Goal: Task Accomplishment & Management: Manage account settings

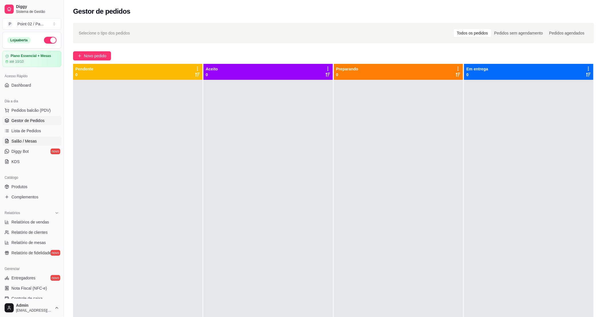
click at [31, 143] on span "Salão / Mesas" at bounding box center [23, 141] width 25 height 6
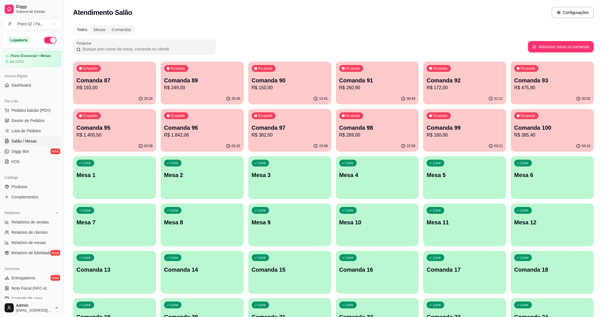
click at [219, 162] on div "Livre Mesa 2" at bounding box center [202, 174] width 83 height 36
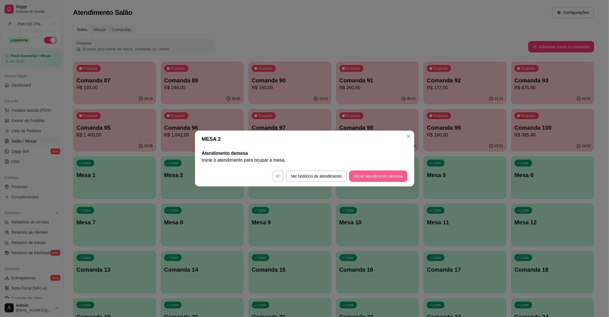
click at [374, 178] on button "Iniciar atendimento de mesa" at bounding box center [378, 176] width 58 height 11
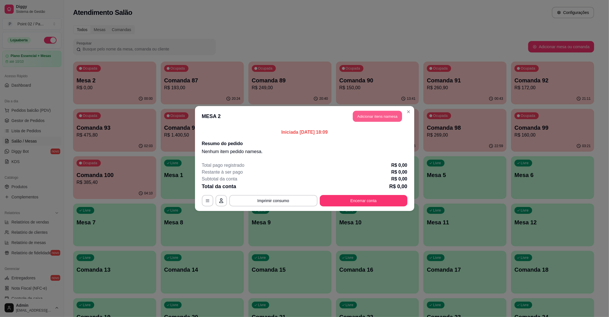
click at [377, 112] on button "Adicionar itens na mesa" at bounding box center [377, 116] width 49 height 11
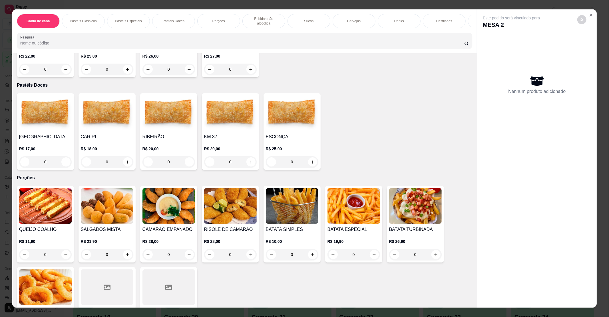
scroll to position [380, 0]
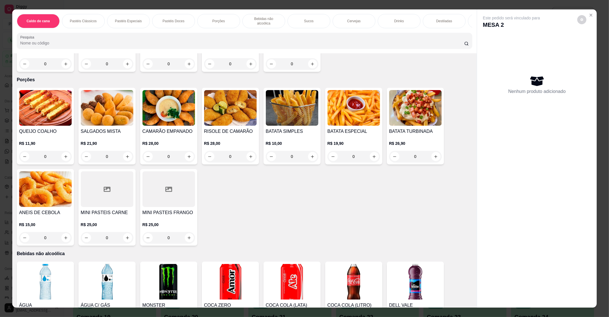
click at [43, 94] on img at bounding box center [45, 108] width 53 height 36
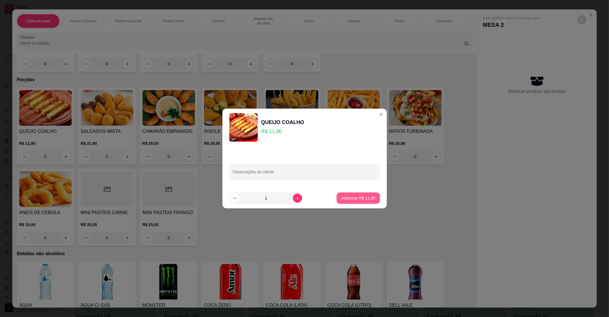
click at [349, 196] on p "Adicionar R$ 11,90" at bounding box center [358, 199] width 34 height 6
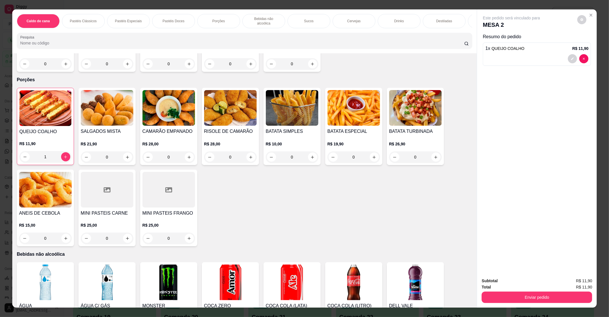
type input "1"
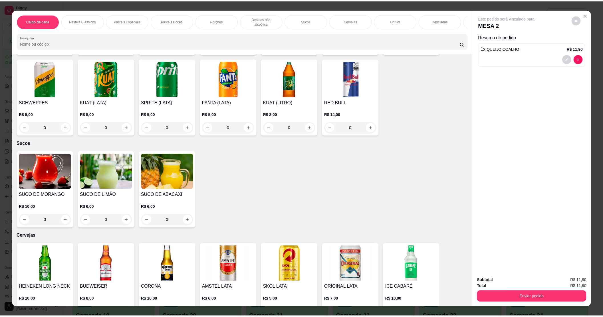
scroll to position [761, 0]
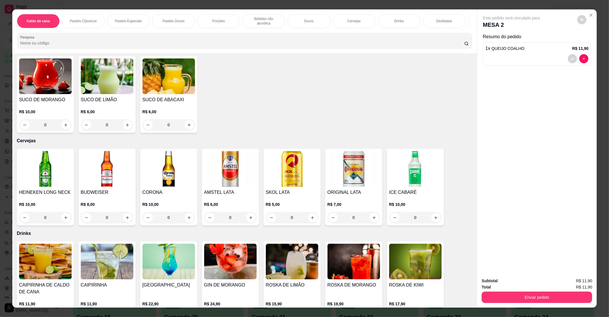
click at [288, 165] on img at bounding box center [292, 169] width 53 height 36
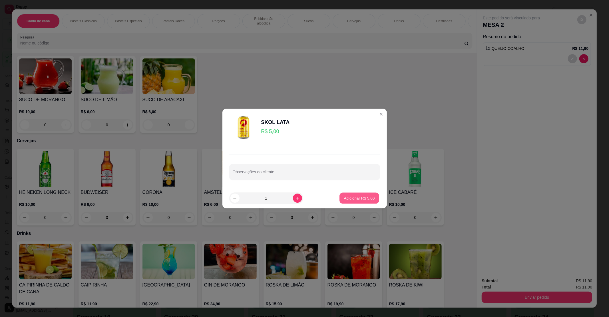
click at [339, 198] on button "Adicionar R$ 5,00" at bounding box center [359, 198] width 40 height 11
type input "1"
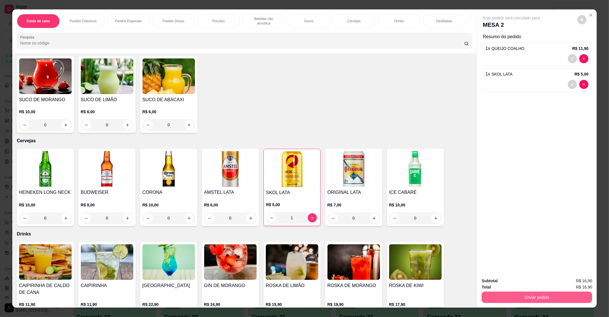
click at [537, 297] on button "Enviar pedido" at bounding box center [536, 297] width 110 height 11
click at [523, 281] on button "Não registrar e enviar pedido" at bounding box center [518, 283] width 58 height 11
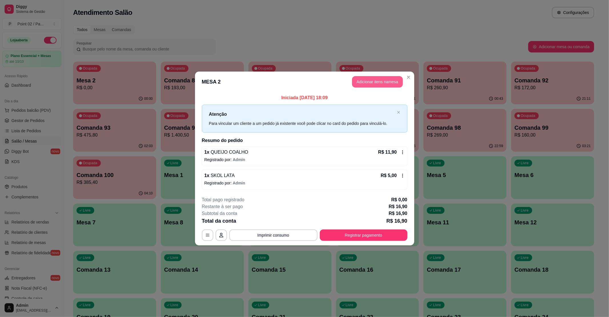
click at [372, 84] on button "Adicionar itens na mesa" at bounding box center [377, 81] width 51 height 11
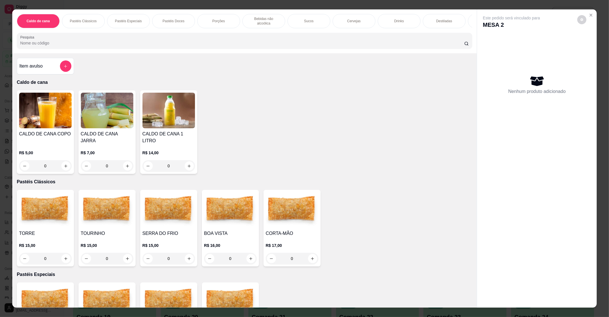
click at [176, 217] on img at bounding box center [168, 210] width 53 height 36
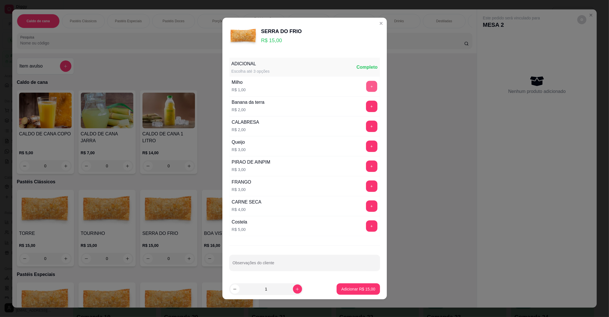
click at [366, 81] on button "+" at bounding box center [371, 86] width 11 height 11
click at [345, 287] on button "Adicionar R$ 16,00" at bounding box center [357, 289] width 43 height 11
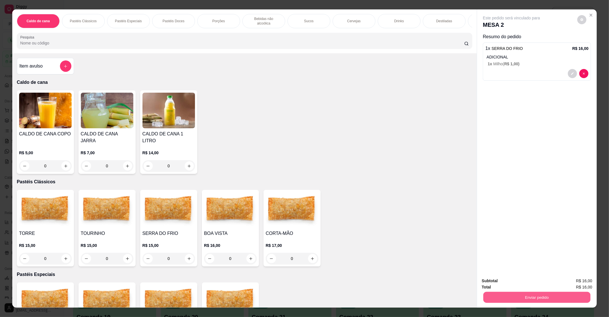
click at [505, 297] on button "Enviar pedido" at bounding box center [536, 297] width 107 height 11
click at [507, 281] on button "Não registrar e enviar pedido" at bounding box center [518, 283] width 58 height 11
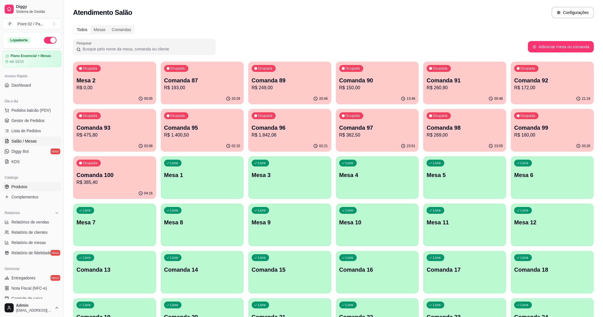
click at [36, 184] on link "Produtos" at bounding box center [31, 186] width 59 height 9
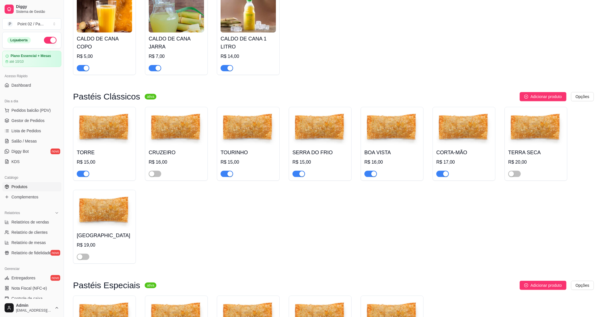
scroll to position [114, 0]
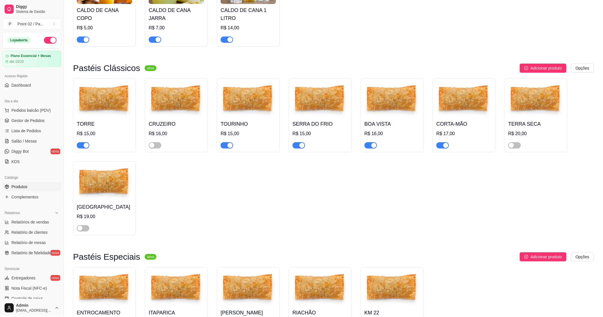
click at [445, 148] on div "button" at bounding box center [445, 145] width 5 height 5
click at [27, 201] on link "Complementos" at bounding box center [31, 197] width 59 height 9
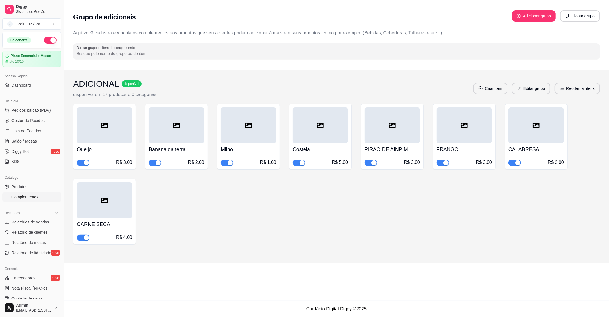
click at [81, 235] on div "R$ 4,00" at bounding box center [104, 237] width 55 height 7
click at [86, 237] on div "button" at bounding box center [86, 237] width 5 height 5
click at [438, 163] on span "button" at bounding box center [442, 163] width 13 height 6
click at [27, 192] on link "Produtos" at bounding box center [31, 186] width 59 height 9
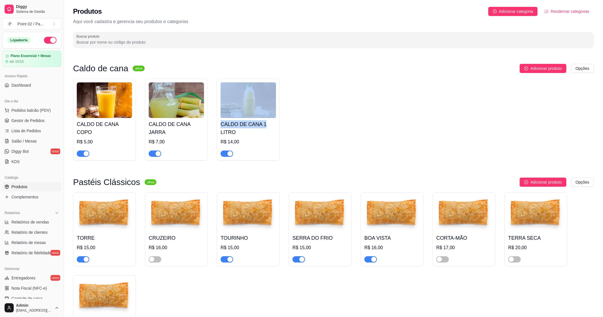
click at [363, 118] on div "CALDO DE CANA COPO R$ 5,00 CALDO DE CANA JARRA R$ 7,00 CALDO DE CANA 1 LITRO R$…" at bounding box center [333, 120] width 521 height 82
click at [39, 139] on link "Salão / Mesas" at bounding box center [31, 141] width 59 height 9
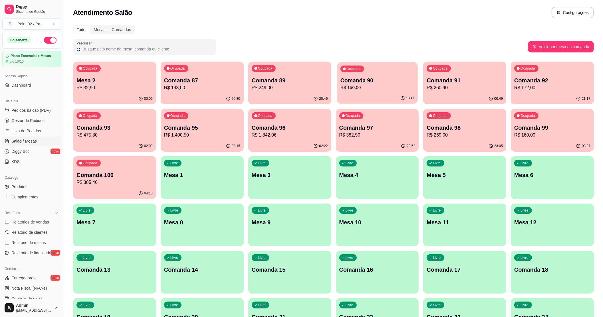
click at [364, 100] on div "13:47" at bounding box center [377, 98] width 80 height 11
click at [462, 95] on div "00:57" at bounding box center [464, 98] width 83 height 11
click at [559, 84] on p "R$ 172,00" at bounding box center [552, 87] width 76 height 7
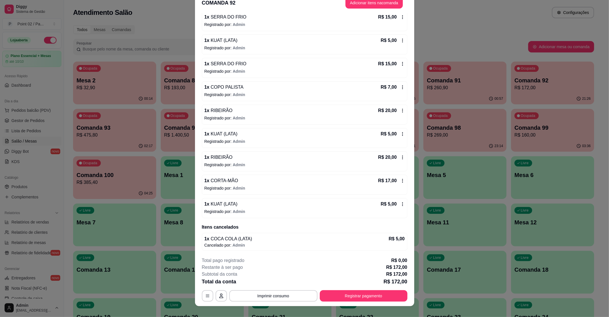
scroll to position [17, 0]
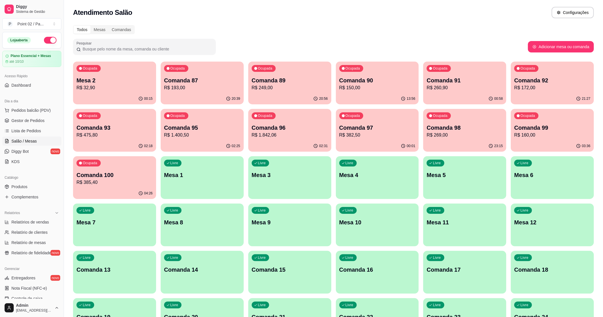
click at [374, 94] on div "13:56" at bounding box center [377, 98] width 83 height 11
click at [549, 124] on div "Ocupada Comanda 99 R$ 160,00" at bounding box center [552, 125] width 80 height 31
click at [401, 136] on p "R$ 382,50" at bounding box center [377, 135] width 74 height 7
click at [306, 137] on p "R$ 1.842,06" at bounding box center [290, 135] width 74 height 7
click at [207, 80] on p "Comanda 87" at bounding box center [202, 81] width 74 height 8
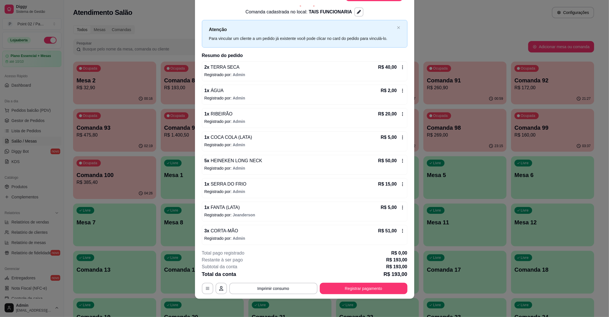
scroll to position [0, 0]
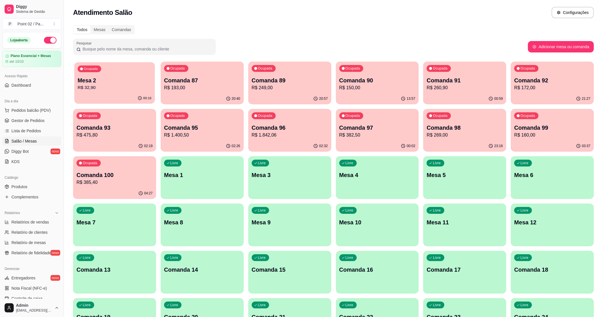
click at [98, 84] on p "R$ 32,90" at bounding box center [115, 87] width 74 height 7
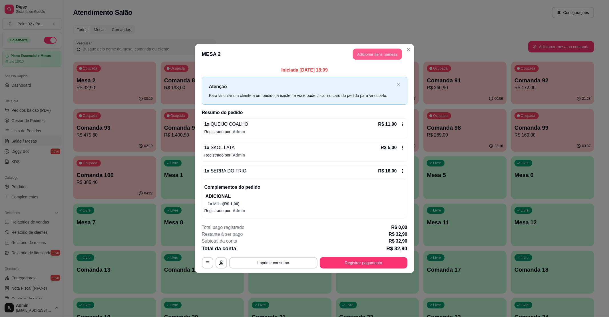
click at [377, 50] on button "Adicionar itens na mesa" at bounding box center [377, 54] width 49 height 11
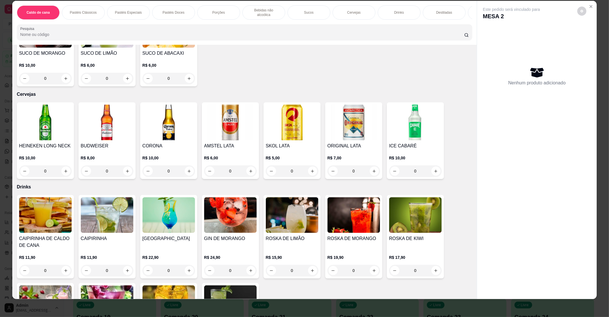
scroll to position [785, 0]
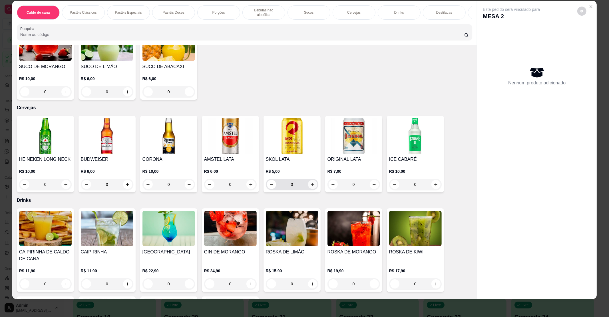
click at [310, 183] on icon "increase-product-quantity" at bounding box center [312, 185] width 4 height 4
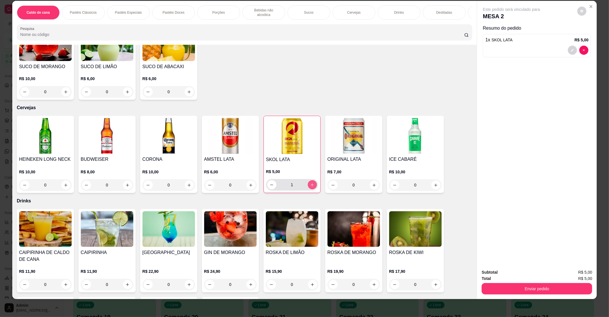
type input "1"
click at [494, 287] on button "Enviar pedido" at bounding box center [536, 288] width 107 height 11
click at [500, 273] on button "Não registrar e enviar pedido" at bounding box center [518, 274] width 58 height 11
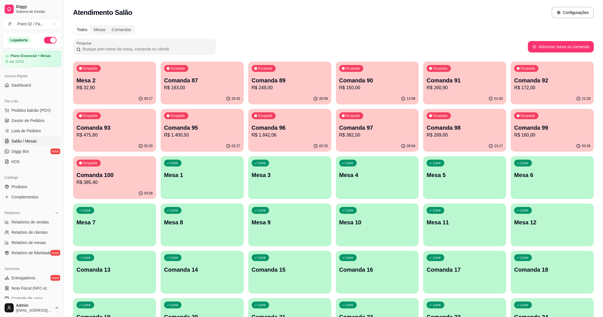
click at [105, 95] on div "00:17" at bounding box center [114, 98] width 83 height 11
click at [572, 81] on p "Comanda 92" at bounding box center [552, 80] width 76 height 8
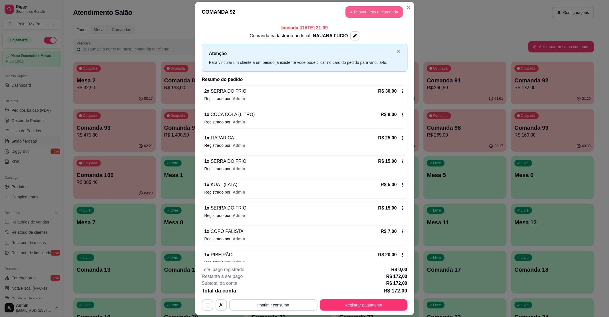
click at [362, 7] on button "Adicionar itens na comanda" at bounding box center [373, 11] width 57 height 11
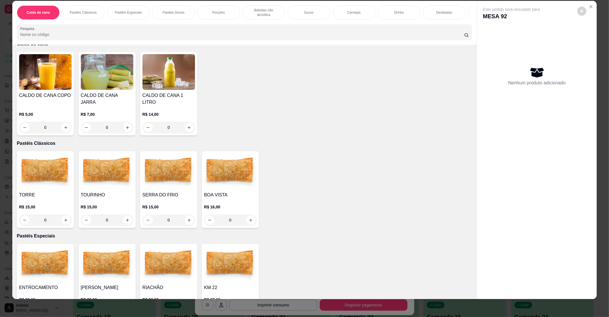
scroll to position [38, 0]
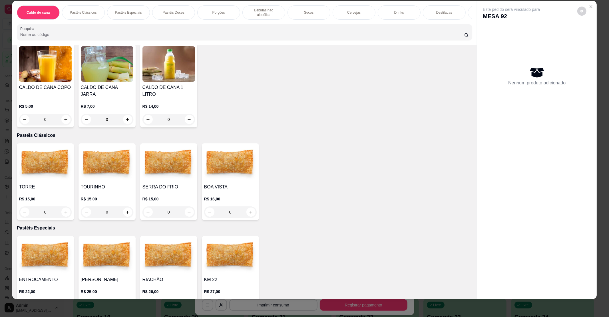
click at [172, 184] on h4 "SERRA DO FRIO" at bounding box center [168, 187] width 53 height 7
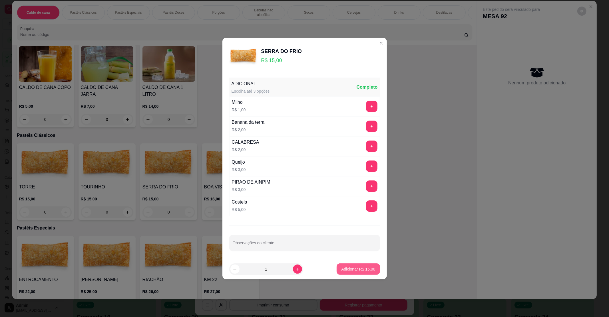
click at [350, 269] on p "Adicionar R$ 15,00" at bounding box center [358, 270] width 34 height 6
type input "1"
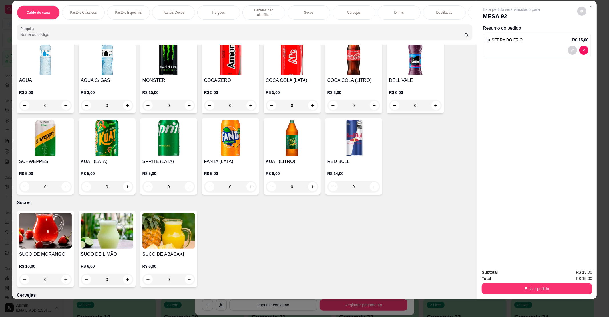
scroll to position [571, 0]
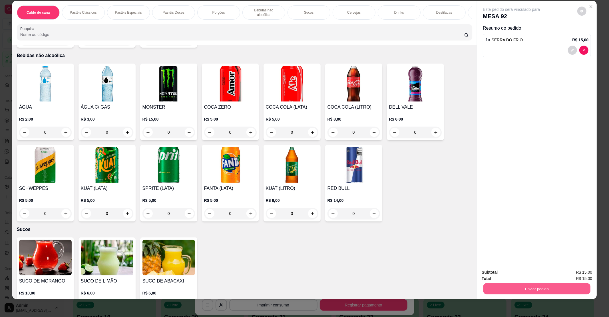
click at [556, 287] on button "Enviar pedido" at bounding box center [536, 288] width 107 height 11
click at [506, 271] on button "Não registrar e enviar pedido" at bounding box center [518, 274] width 58 height 11
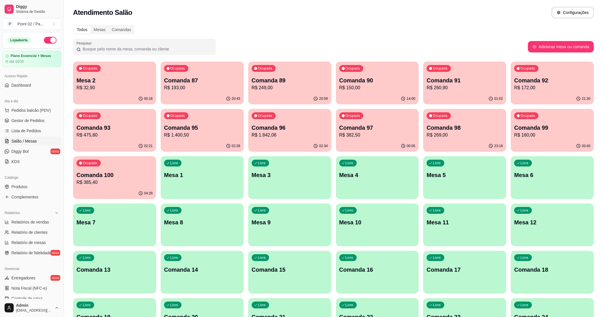
click at [544, 86] on p "R$ 172,00" at bounding box center [552, 87] width 76 height 7
click at [195, 179] on div "Livre Mesa 1" at bounding box center [202, 174] width 83 height 36
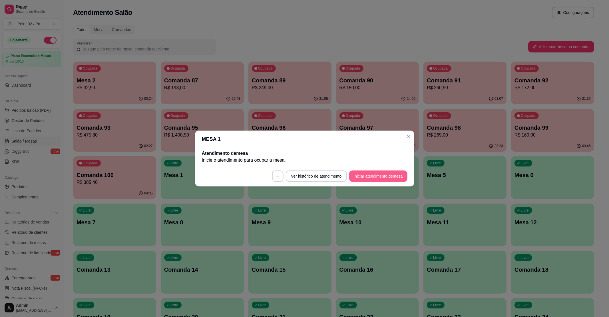
click at [373, 173] on button "Iniciar atendimento de mesa" at bounding box center [378, 176] width 58 height 11
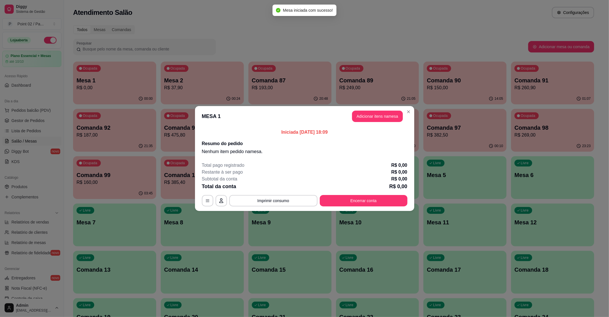
click at [370, 111] on header "MESA 1 Adicionar itens na mesa" at bounding box center [304, 116] width 219 height 21
click at [380, 113] on button "Adicionar itens na mesa" at bounding box center [377, 116] width 49 height 11
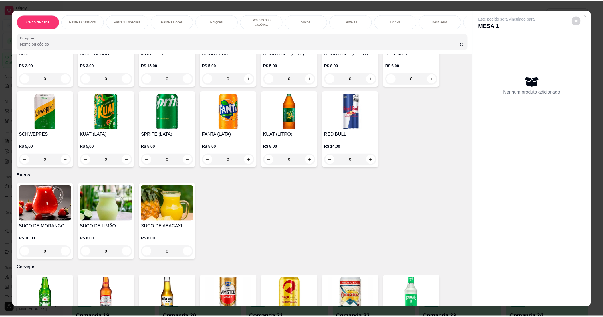
scroll to position [647, 0]
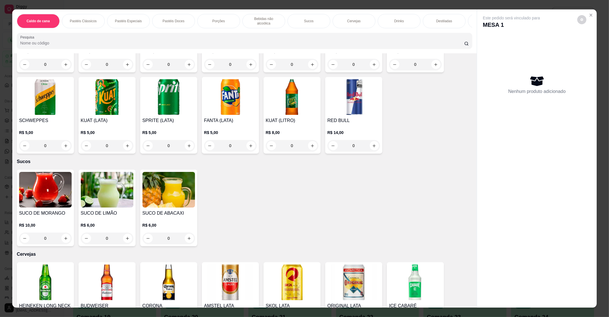
click at [97, 217] on div "R$ 6,00 0" at bounding box center [107, 230] width 53 height 27
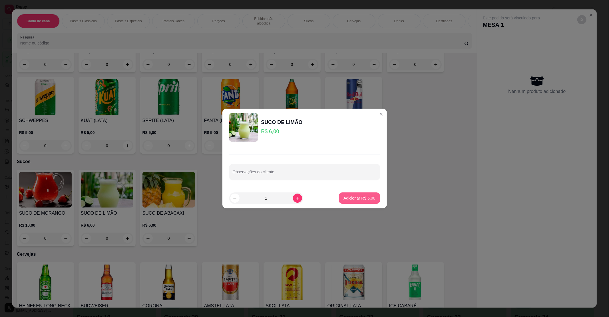
click at [347, 196] on p "Adicionar R$ 6,00" at bounding box center [359, 199] width 32 height 6
type input "1"
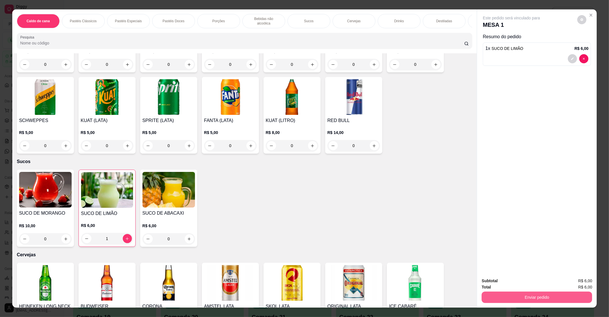
click at [524, 295] on button "Enviar pedido" at bounding box center [536, 297] width 110 height 11
click at [514, 278] on button "Não registrar e enviar pedido" at bounding box center [518, 283] width 58 height 11
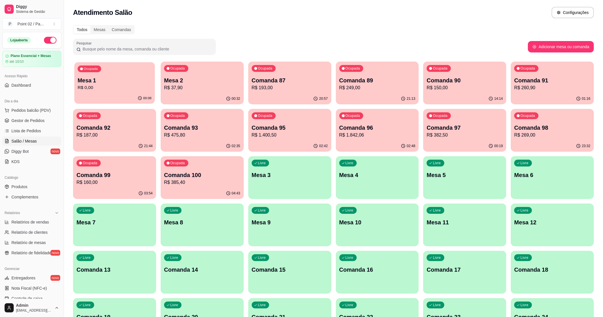
click at [125, 90] on p "R$ 0,00" at bounding box center [115, 87] width 74 height 7
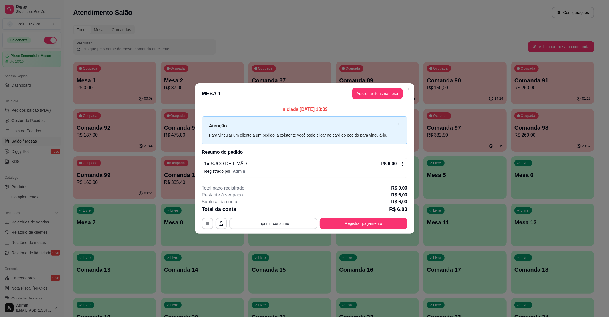
click at [297, 221] on button "Imprimir consumo" at bounding box center [273, 223] width 88 height 11
click at [301, 192] on div "Restante à ser pago R$ 6,00" at bounding box center [304, 195] width 205 height 7
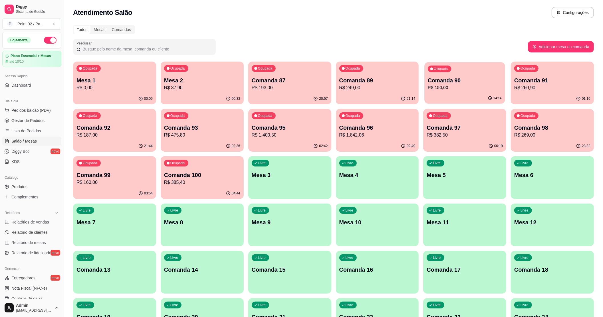
click at [482, 77] on p "Comanda 90" at bounding box center [465, 81] width 74 height 8
click at [566, 86] on p "R$ 260,90" at bounding box center [552, 87] width 76 height 7
click at [223, 83] on p "Mesa 2" at bounding box center [202, 80] width 76 height 8
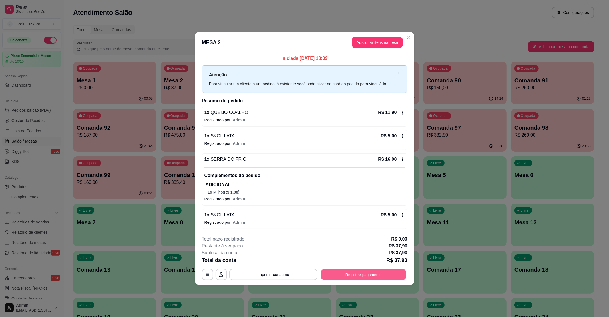
click at [350, 275] on button "Registrar pagamento" at bounding box center [363, 274] width 85 height 11
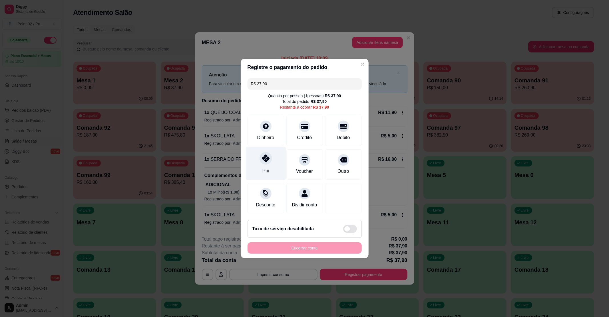
click at [259, 165] on div "Pix" at bounding box center [265, 163] width 40 height 33
type input "R$ 0,00"
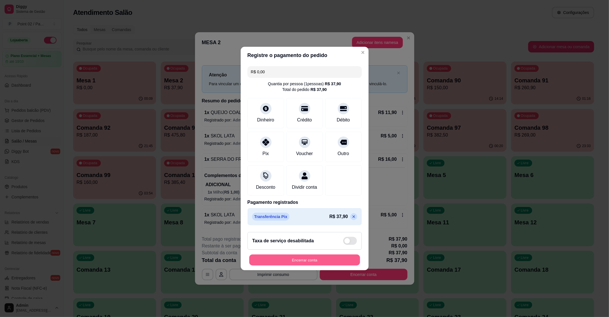
click at [323, 263] on button "Encerrar conta" at bounding box center [304, 260] width 111 height 11
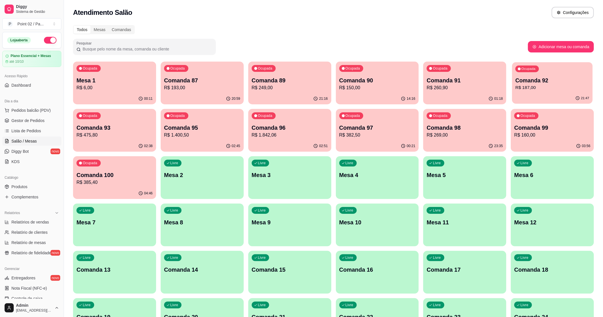
click at [533, 80] on p "Comanda 92" at bounding box center [552, 81] width 74 height 8
click at [565, 137] on p "R$ 160,00" at bounding box center [552, 135] width 76 height 7
click at [441, 87] on p "R$ 260,90" at bounding box center [465, 87] width 74 height 7
click at [392, 74] on div "Ocupada Comanda 90 R$ 150,00" at bounding box center [377, 77] width 80 height 31
click at [317, 91] on div "Ocupada Comanda 89 R$ 249,00" at bounding box center [289, 77] width 80 height 31
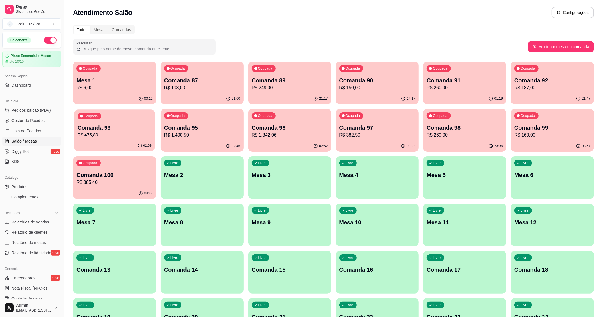
click at [128, 132] on p "R$ 475,80" at bounding box center [115, 135] width 74 height 7
click at [136, 178] on p "Comanda 100" at bounding box center [115, 176] width 74 height 8
click at [125, 131] on p "Comanda 93" at bounding box center [114, 128] width 76 height 8
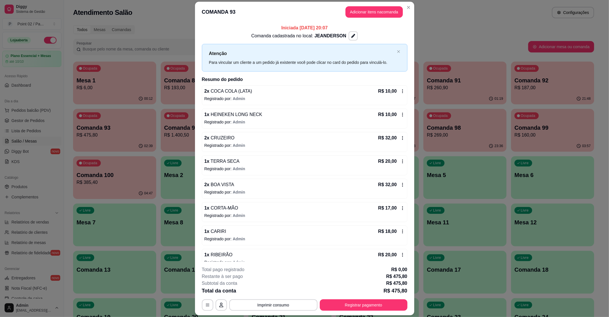
click at [401, 5] on header "COMANDA 93 Adicionar itens na comanda" at bounding box center [304, 12] width 219 height 21
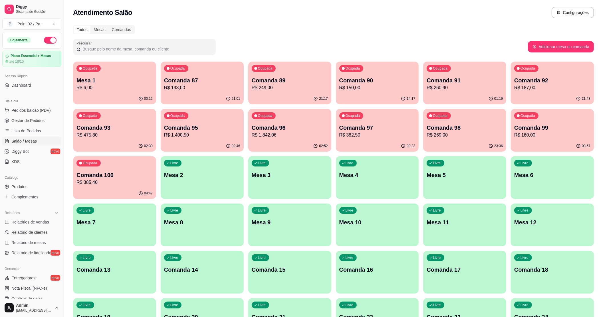
click at [278, 133] on p "R$ 1.842,06" at bounding box center [290, 135] width 76 height 7
click at [303, 77] on p "Comanda 89" at bounding box center [290, 81] width 74 height 8
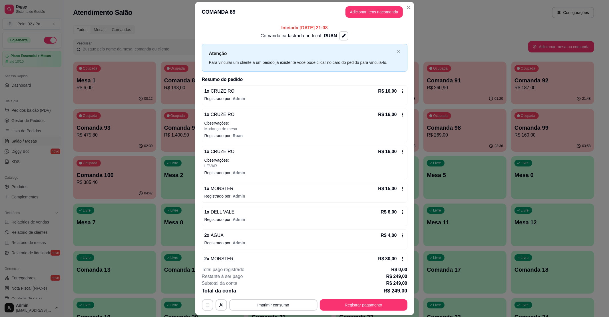
click at [403, 2] on header "COMANDA 89 Adicionar itens na comanda" at bounding box center [304, 12] width 219 height 21
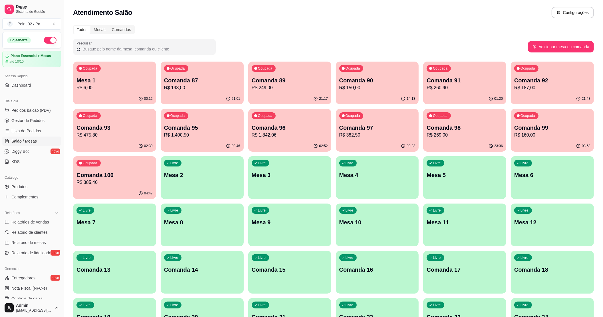
click at [450, 95] on div "01:20" at bounding box center [464, 98] width 83 height 11
click at [505, 136] on div "Ocupada Comanda 98 R$ 269,00" at bounding box center [465, 125] width 80 height 31
click at [528, 117] on p "Ocupada" at bounding box center [528, 116] width 14 height 5
click at [44, 39] on button "button" at bounding box center [50, 40] width 13 height 7
click at [44, 41] on button "button" at bounding box center [50, 40] width 13 height 7
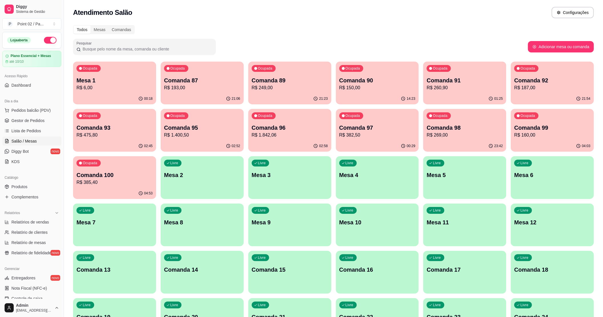
click at [206, 162] on div "Livre Mesa 2" at bounding box center [202, 174] width 83 height 36
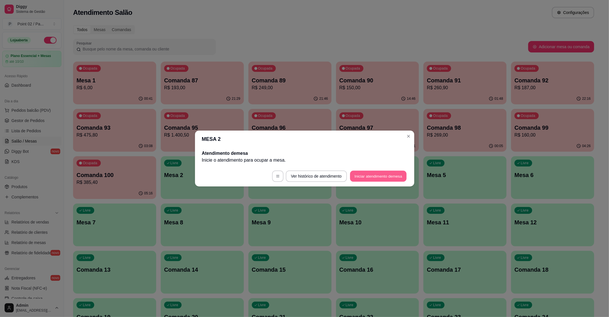
click at [374, 177] on button "Iniciar atendimento de mesa" at bounding box center [378, 176] width 57 height 11
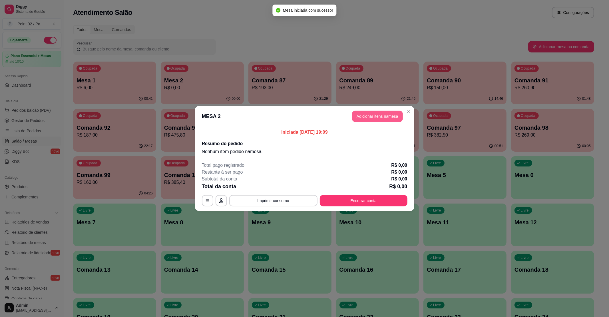
click at [363, 116] on button "Adicionar itens na mesa" at bounding box center [377, 116] width 51 height 11
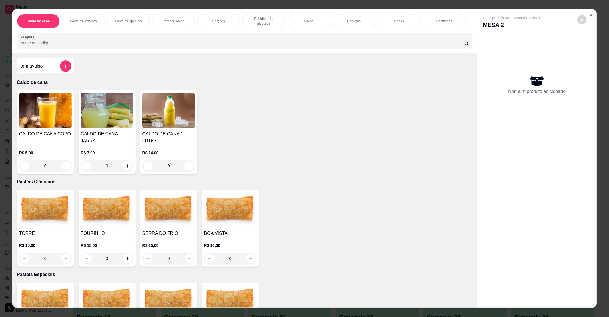
click at [97, 138] on h4 "CALDO DE CANA JARRA" at bounding box center [107, 138] width 53 height 14
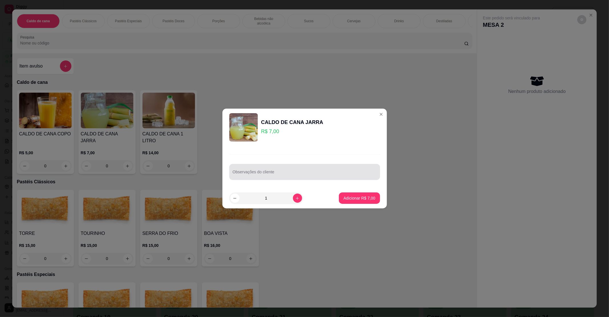
click at [303, 176] on input "Observações do cliente" at bounding box center [305, 175] width 144 height 6
type input "mesa lacasa"
click at [361, 194] on button "Adicionar R$ 7,00" at bounding box center [359, 198] width 41 height 11
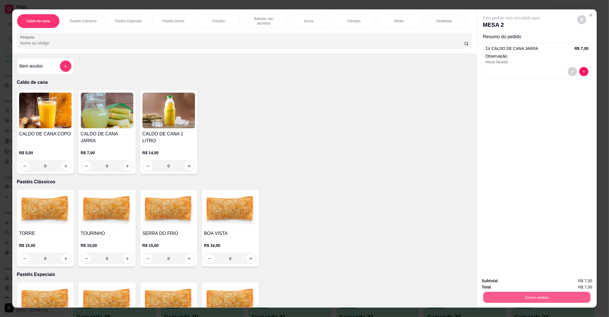
click at [516, 297] on button "Enviar pedido" at bounding box center [536, 297] width 107 height 11
click at [515, 281] on button "Não registrar e enviar pedido" at bounding box center [518, 283] width 58 height 11
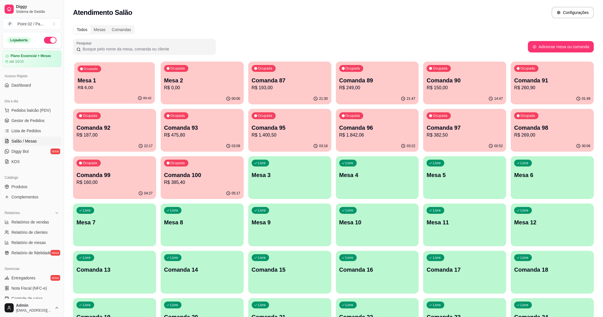
click at [138, 90] on p "R$ 6,00" at bounding box center [115, 87] width 74 height 7
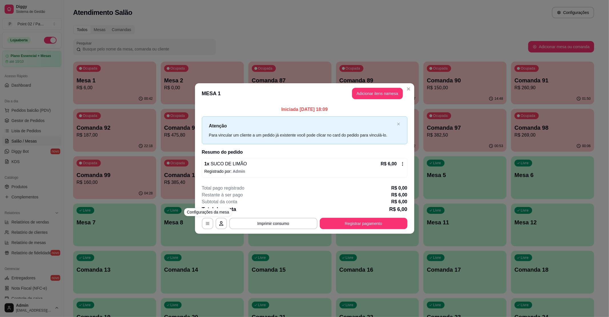
click at [237, 261] on div "**********" at bounding box center [304, 158] width 609 height 317
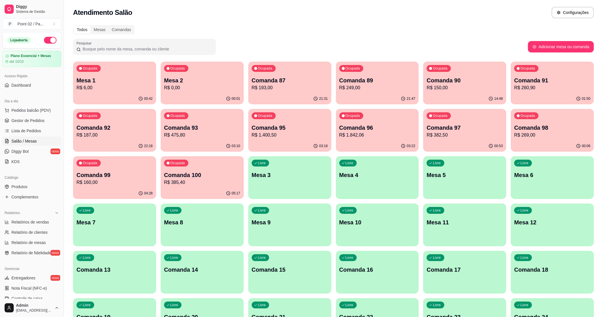
click at [112, 94] on div "00:42" at bounding box center [114, 98] width 83 height 11
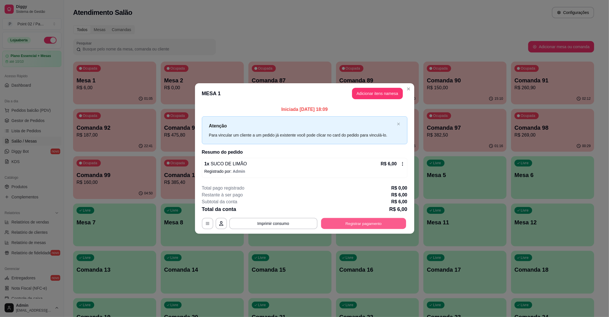
click at [347, 225] on button "Registrar pagamento" at bounding box center [363, 223] width 85 height 11
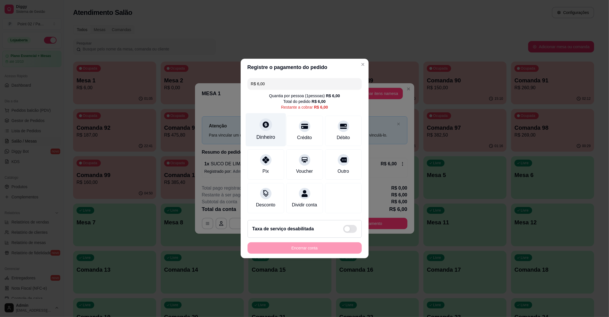
click at [261, 134] on div "Dinheiro" at bounding box center [265, 137] width 19 height 7
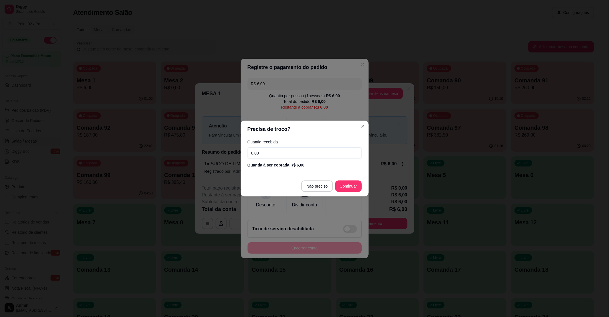
click at [281, 149] on input "0,00" at bounding box center [304, 153] width 114 height 11
type input "6,00"
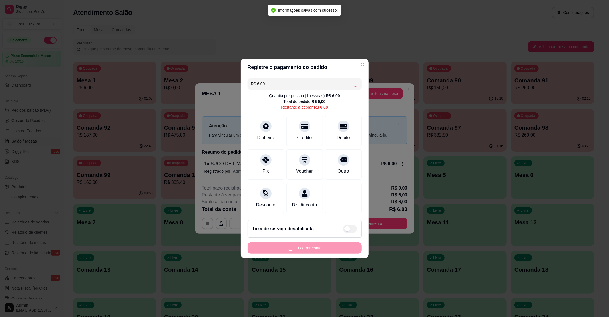
type input "R$ 0,00"
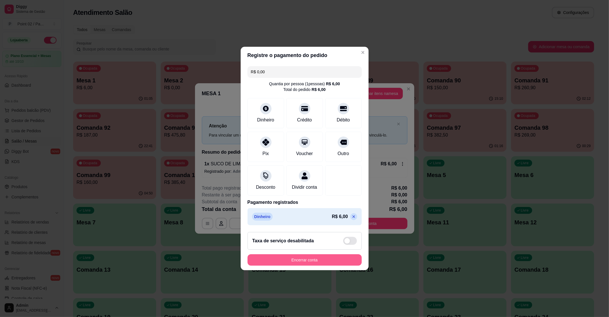
click at [319, 261] on button "Encerrar conta" at bounding box center [304, 260] width 114 height 11
